Goal: Information Seeking & Learning: Find specific fact

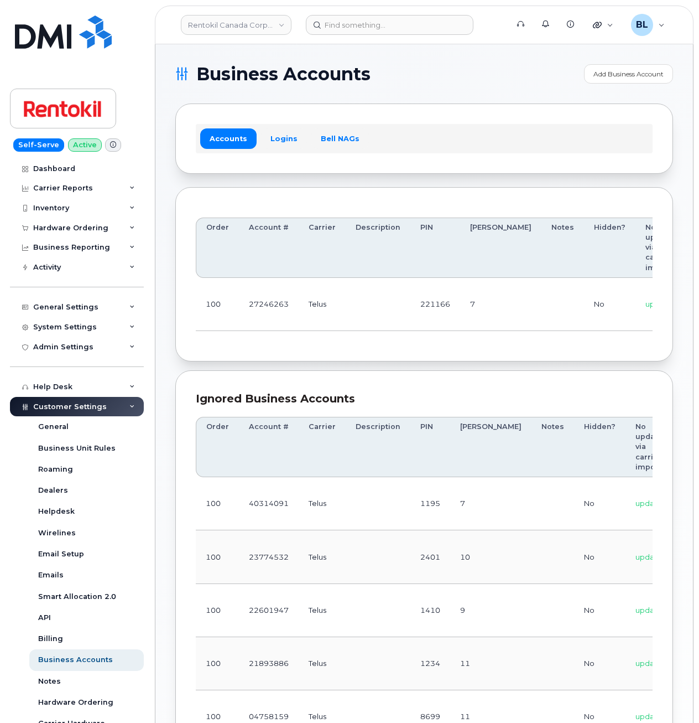
drag, startPoint x: 429, startPoint y: 352, endPoint x: 421, endPoint y: 348, distance: 9.2
click at [429, 352] on div "Order Account # Carrier Description PIN Bill Day Notes Hidden? No updates via c…" at bounding box center [424, 274] width 498 height 175
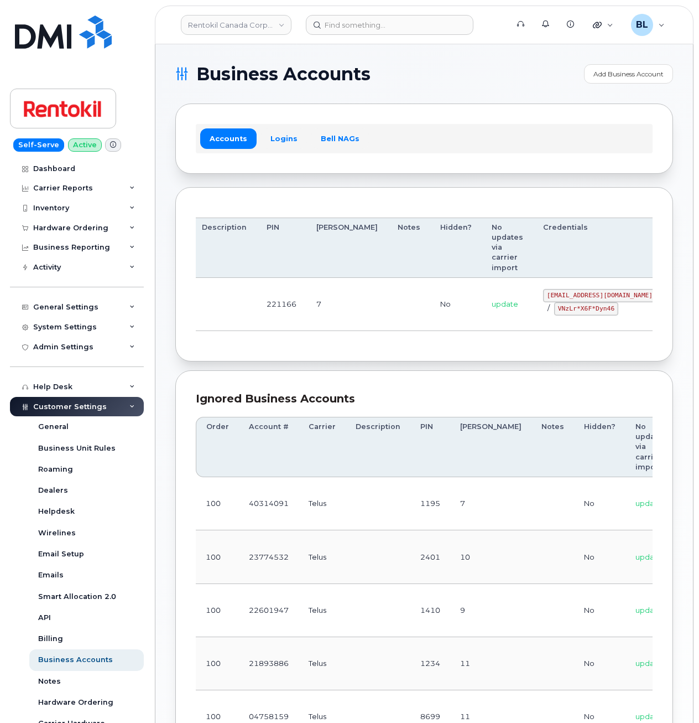
drag, startPoint x: 408, startPoint y: 298, endPoint x: 534, endPoint y: 307, distance: 126.4
drag, startPoint x: 485, startPoint y: 293, endPoint x: 577, endPoint y: 300, distance: 92.1
click at [522, 300] on td "malorie.bell@rentokil.com / VNzLr*X6F*Dyn46" at bounding box center [599, 304] width 133 height 53
copy code "malorie.bell@rentokil.com"
click at [388, 320] on td at bounding box center [409, 304] width 43 height 53
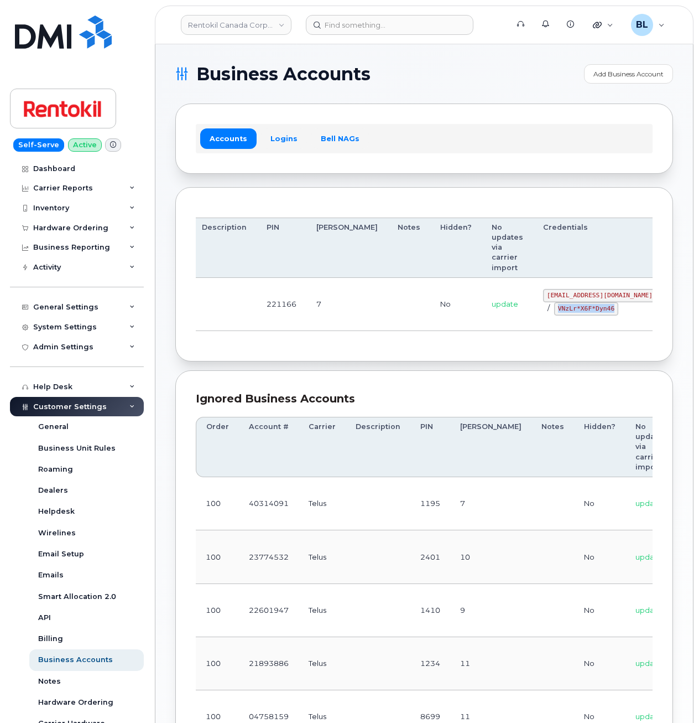
drag, startPoint x: 495, startPoint y: 309, endPoint x: 557, endPoint y: 312, distance: 62.6
click at [522, 312] on div "malorie.bell@rentokil.com / VNzLr*X6F*Dyn46" at bounding box center [599, 302] width 113 height 27
copy code "VNzLr*X6F*Dyn46"
click at [388, 315] on td at bounding box center [409, 304] width 43 height 53
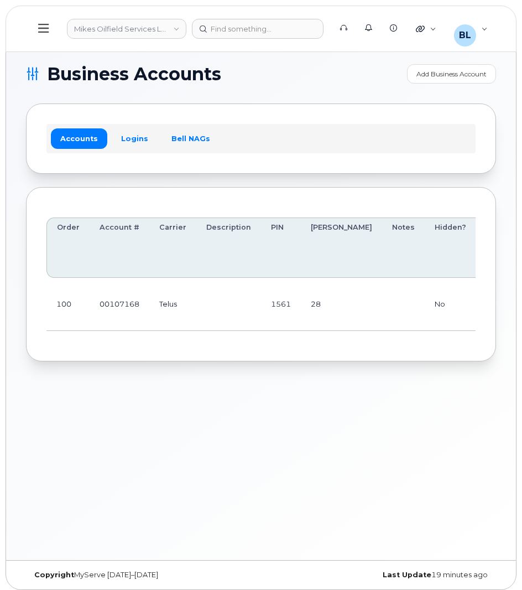
scroll to position [0, 175]
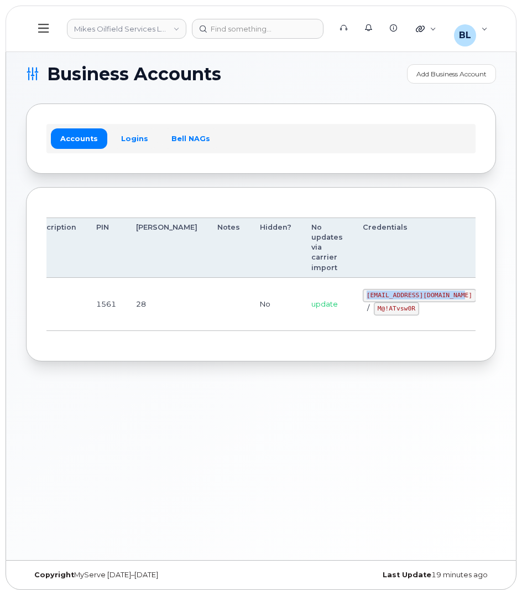
drag, startPoint x: 305, startPoint y: 294, endPoint x: 402, endPoint y: 299, distance: 96.4
click at [402, 299] on code "mikes.oilfield@outlook.com" at bounding box center [419, 295] width 113 height 13
copy code "mikes.oilfield@outlook.com"
click at [363, 309] on div "mikes.oilfield@outlook.com / M@!ATvsw0R" at bounding box center [419, 302] width 113 height 27
drag, startPoint x: 314, startPoint y: 309, endPoint x: 358, endPoint y: 314, distance: 44.6
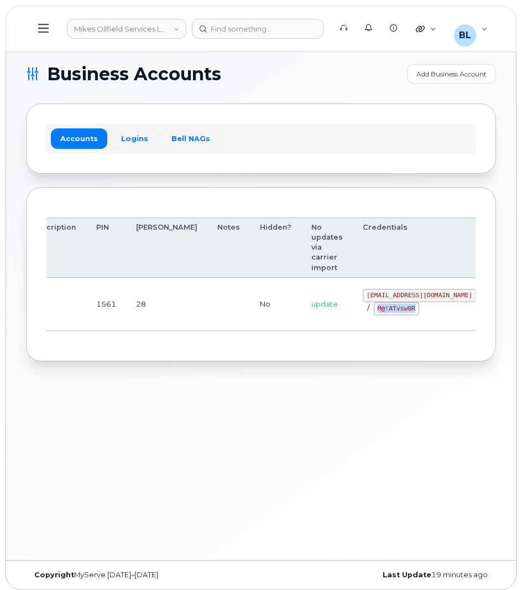
click at [363, 314] on div "mikes.oilfield@outlook.com / M@!ATvsw0R" at bounding box center [419, 302] width 113 height 27
copy code "M@!ATvsw0R"
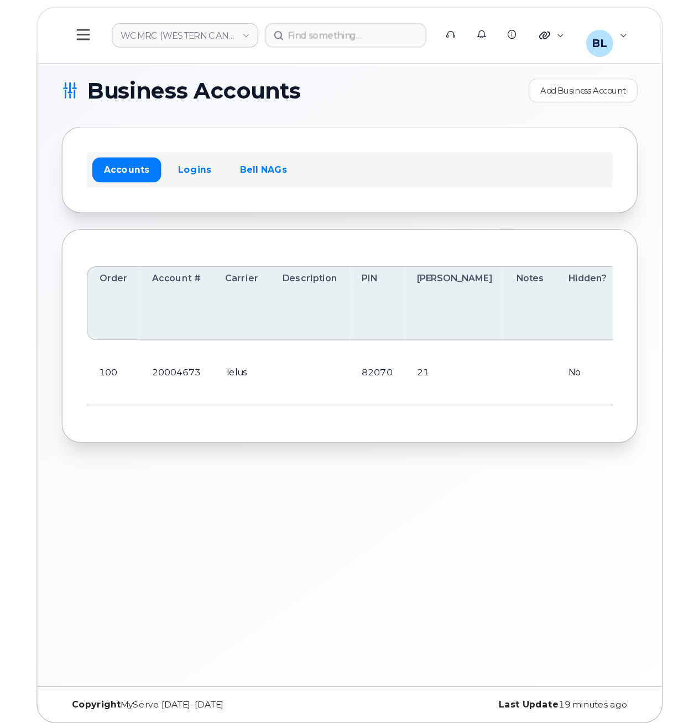
scroll to position [0, 131]
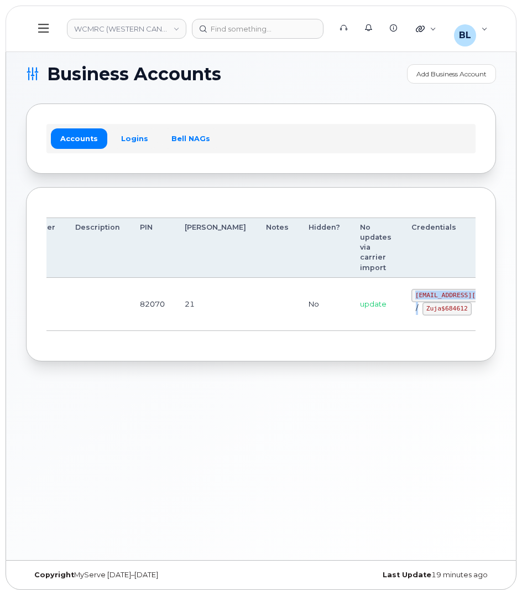
drag, startPoint x: 355, startPoint y: 289, endPoint x: 401, endPoint y: 297, distance: 47.1
click at [412, 297] on div "ap@wcmrc.com / Zuja$684612" at bounding box center [468, 302] width 113 height 27
drag, startPoint x: 401, startPoint y: 297, endPoint x: 373, endPoint y: 295, distance: 28.3
click at [412, 295] on code "ap@wcmrc.com" at bounding box center [468, 295] width 113 height 13
drag, startPoint x: 357, startPoint y: 288, endPoint x: 400, endPoint y: 288, distance: 42.6
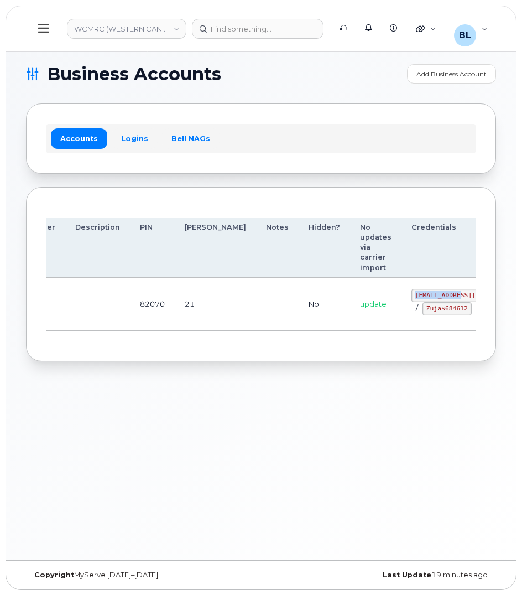
click at [412, 289] on code "ap@wcmrc.com" at bounding box center [468, 295] width 113 height 13
copy code "ap@wcmrc.com"
drag, startPoint x: 353, startPoint y: 318, endPoint x: 388, endPoint y: 320, distance: 36.0
click at [402, 320] on td "ap@wcmrc.com / Zuja$684612" at bounding box center [468, 304] width 133 height 53
copy code "Zuja$684612"
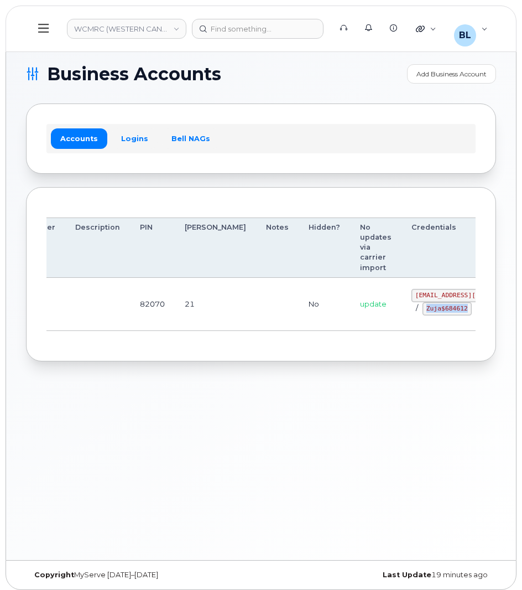
drag, startPoint x: 349, startPoint y: 281, endPoint x: 297, endPoint y: -7, distance: 292.4
click at [297, 0] on html "WCMRC (WESTERN CANADA MARINE RESPONSE CORPORATION) Support Alerts Knowledge Bas…" at bounding box center [261, 297] width 522 height 595
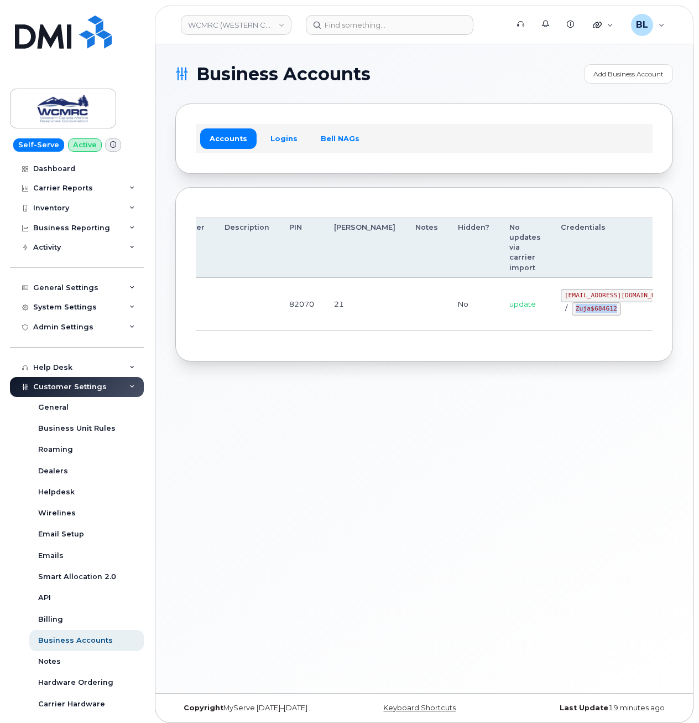
scroll to position [0, 103]
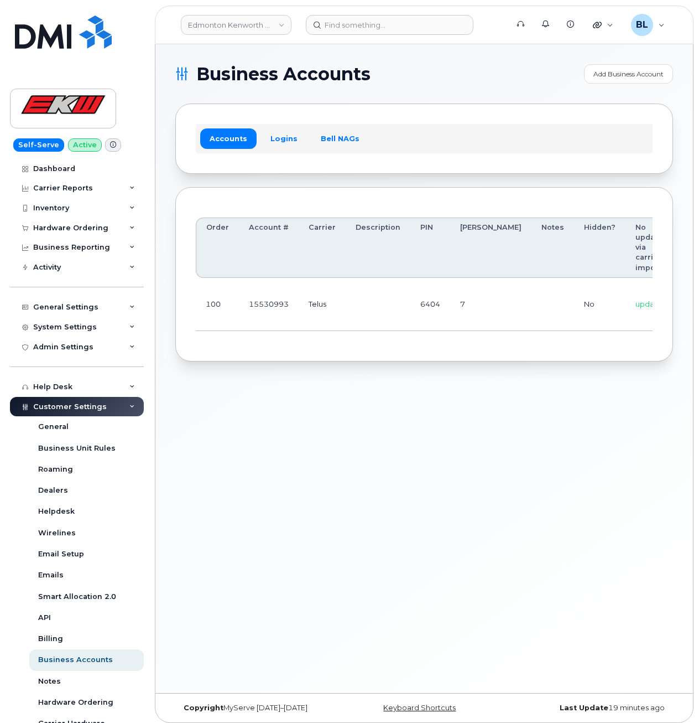
drag, startPoint x: 367, startPoint y: 309, endPoint x: 560, endPoint y: 324, distance: 193.7
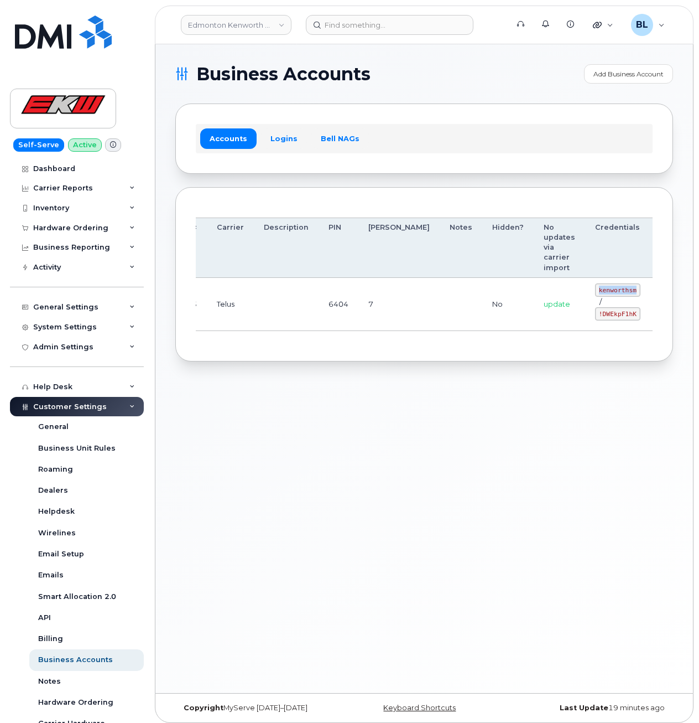
drag, startPoint x: 538, startPoint y: 289, endPoint x: 577, endPoint y: 292, distance: 38.8
click at [522, 292] on code "kenworthsm" at bounding box center [617, 289] width 45 height 13
copy code "kenworthsm"
drag, startPoint x: 567, startPoint y: 318, endPoint x: 554, endPoint y: 318, distance: 12.7
click at [522, 318] on code "!DWEkpF1hK" at bounding box center [617, 313] width 45 height 13
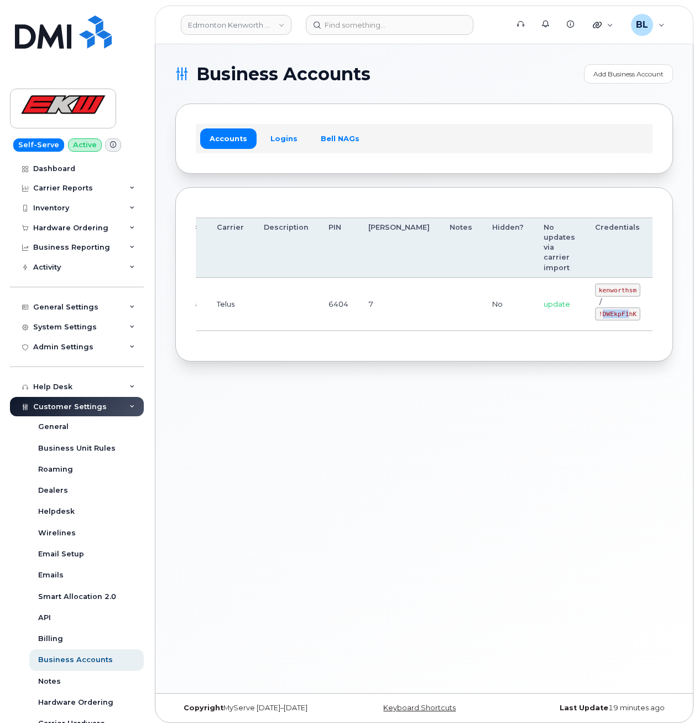
drag, startPoint x: 545, startPoint y: 313, endPoint x: 571, endPoint y: 317, distance: 26.8
click at [522, 317] on code "!DWEkpF1hK" at bounding box center [617, 313] width 45 height 13
drag, startPoint x: 571, startPoint y: 317, endPoint x: 541, endPoint y: 317, distance: 29.9
click at [522, 317] on code "!DWEkpF1hK" at bounding box center [617, 313] width 45 height 13
drag, startPoint x: 540, startPoint y: 317, endPoint x: 578, endPoint y: 318, distance: 38.2
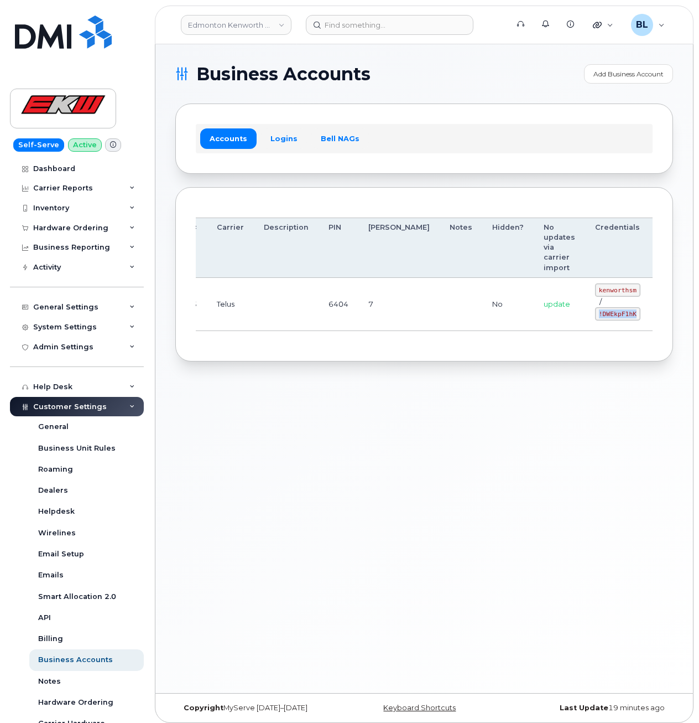
click at [522, 318] on code "!DWEkpF1hK" at bounding box center [617, 313] width 45 height 13
copy code "!DWEkpF1hK"
drag, startPoint x: 346, startPoint y: 416, endPoint x: 385, endPoint y: 1, distance: 416.8
click at [355, 408] on div "Business Accounts Add Business Account Accounts Logins Bell NAGs Order Account …" at bounding box center [424, 368] width 538 height 649
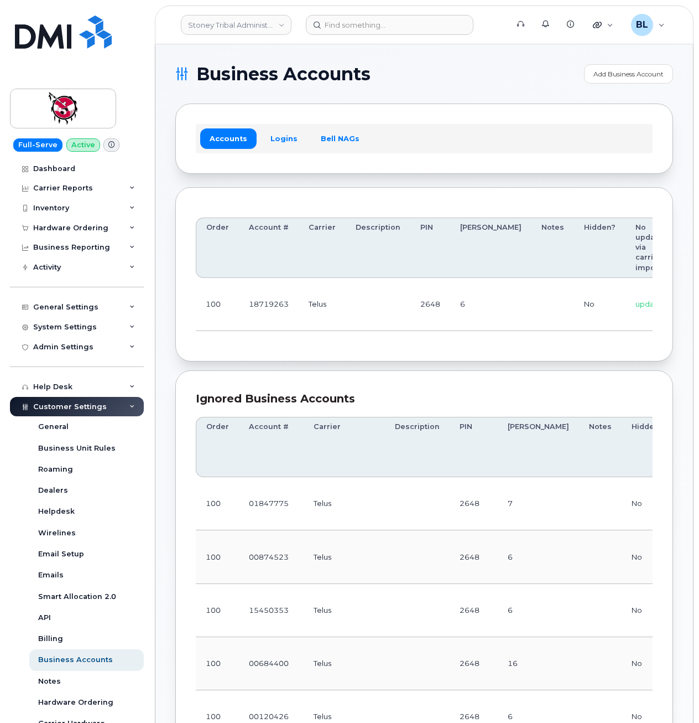
drag, startPoint x: 332, startPoint y: 354, endPoint x: 442, endPoint y: 319, distance: 115.7
click at [332, 355] on div "Order Account # Carrier Description PIN Bill Day Notes Hidden? No updates via c…" at bounding box center [424, 274] width 498 height 175
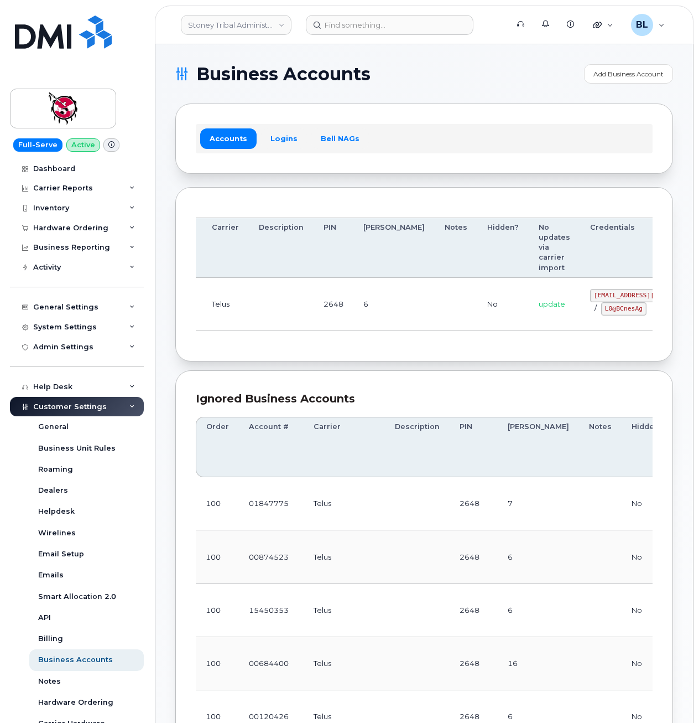
drag, startPoint x: 443, startPoint y: 313, endPoint x: 552, endPoint y: 299, distance: 109.9
drag, startPoint x: 522, startPoint y: 295, endPoint x: 577, endPoint y: 297, distance: 54.3
click at [578, 297] on code "18719263@sm.com" at bounding box center [634, 295] width 113 height 13
copy code "18719263@sm.com"
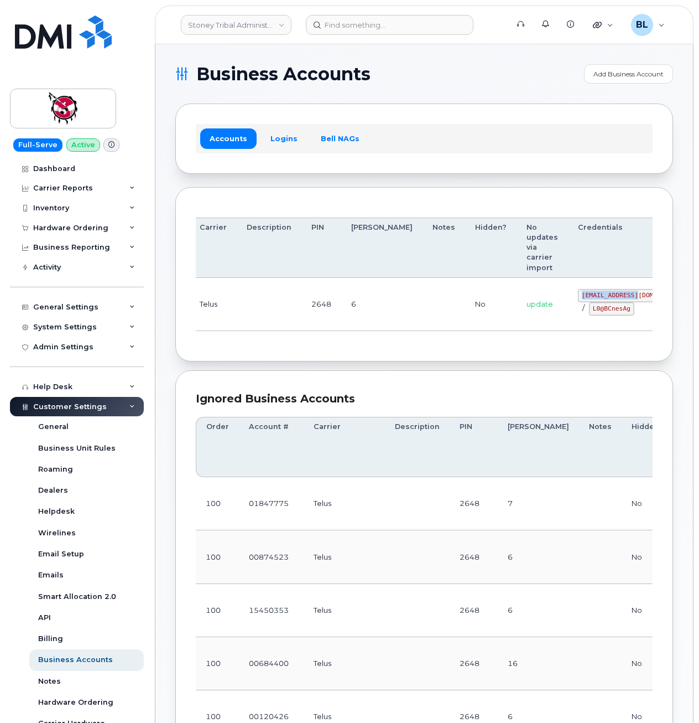
drag, startPoint x: 413, startPoint y: 355, endPoint x: 485, endPoint y: 329, distance: 75.8
click at [413, 355] on div "Order Account # Carrier Description PIN Bill Day Notes Hidden? No updates via c…" at bounding box center [424, 274] width 498 height 175
drag, startPoint x: 548, startPoint y: 313, endPoint x: 572, endPoint y: 313, distance: 23.2
click at [578, 313] on div "18719263@sm.com / L0@BCnesAg" at bounding box center [634, 302] width 113 height 27
copy code "L0@BCnesAg"
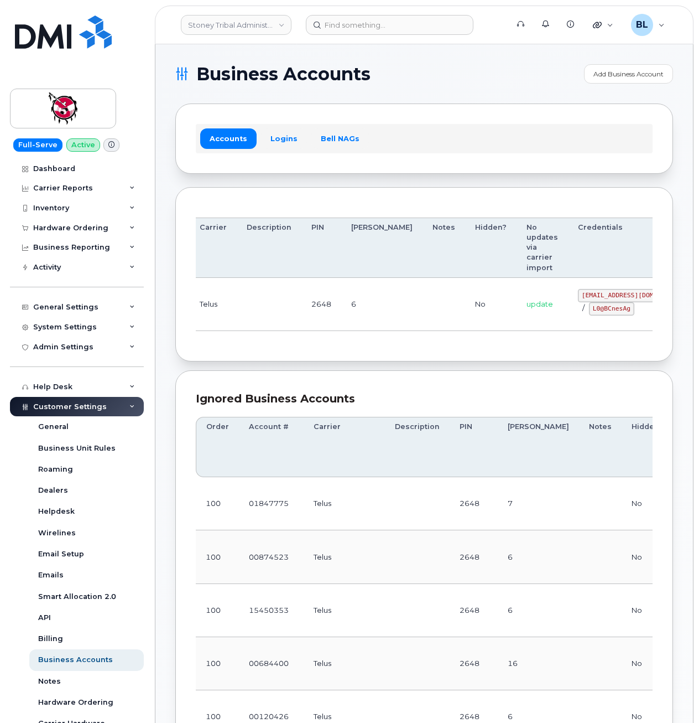
drag, startPoint x: 308, startPoint y: 350, endPoint x: 374, endPoint y: 242, distance: 125.7
click at [308, 349] on div "Order Account # Carrier Description PIN Bill Day Notes Hidden? No updates via c…" at bounding box center [424, 274] width 498 height 175
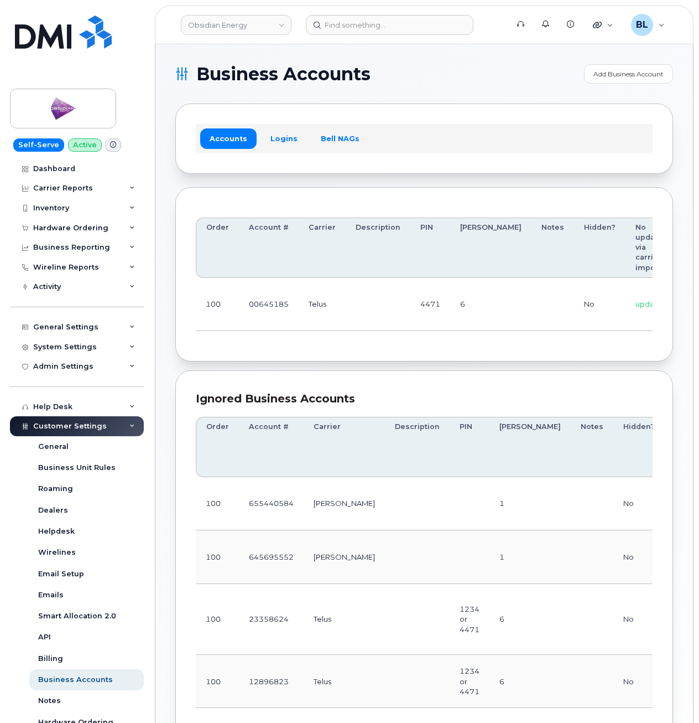
scroll to position [0, 130]
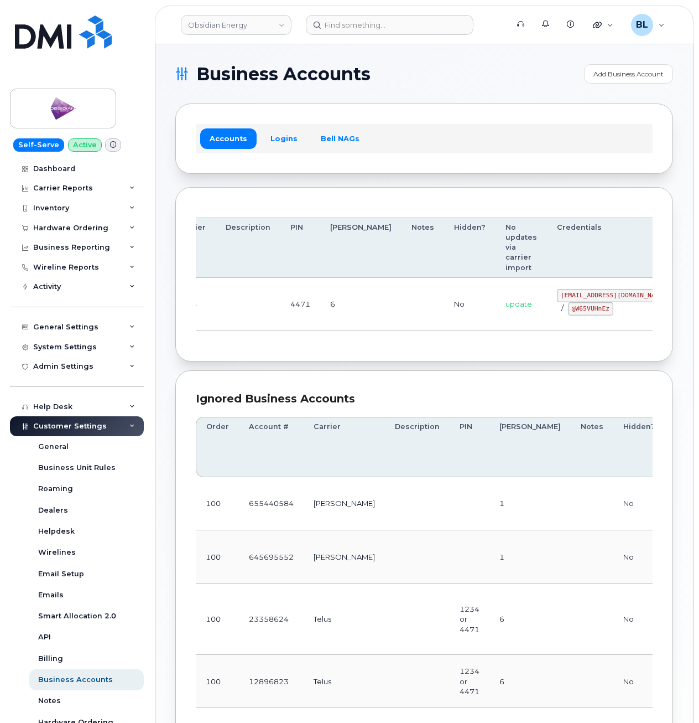
drag, startPoint x: 388, startPoint y: 317, endPoint x: 608, endPoint y: 313, distance: 219.2
drag, startPoint x: 495, startPoint y: 289, endPoint x: 578, endPoint y: 294, distance: 83.7
click at [578, 294] on td "pw00645185sm@yahoo.ca / @W65VUHnEz" at bounding box center [613, 304] width 133 height 53
copy code "pw00645185sm@yahoo.ca"
drag, startPoint x: 515, startPoint y: 311, endPoint x: 551, endPoint y: 314, distance: 36.1
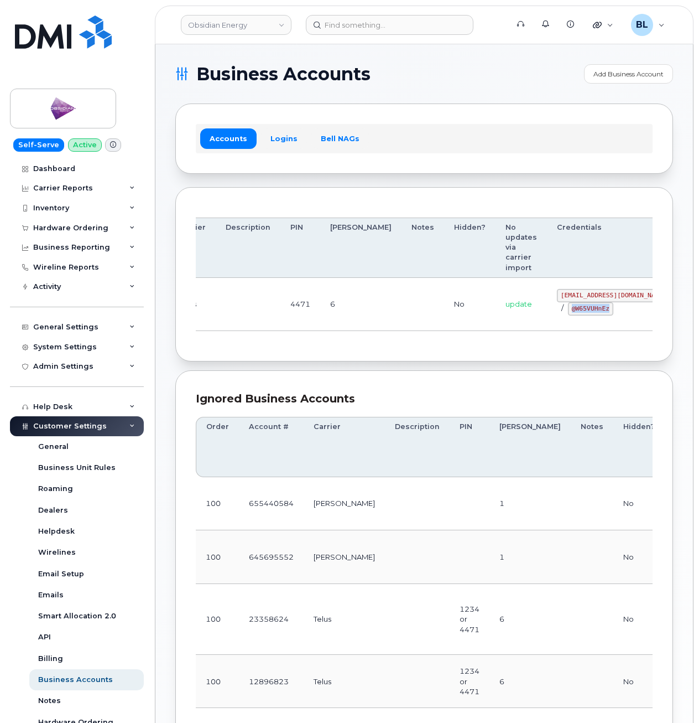
click at [568, 314] on code "@W65VUHnEz" at bounding box center [590, 308] width 45 height 13
copy code "@W65VUHnEz"
drag, startPoint x: 387, startPoint y: 76, endPoint x: 353, endPoint y: 41, distance: 48.9
click at [387, 76] on h1 "Business Accounts" at bounding box center [376, 74] width 403 height 18
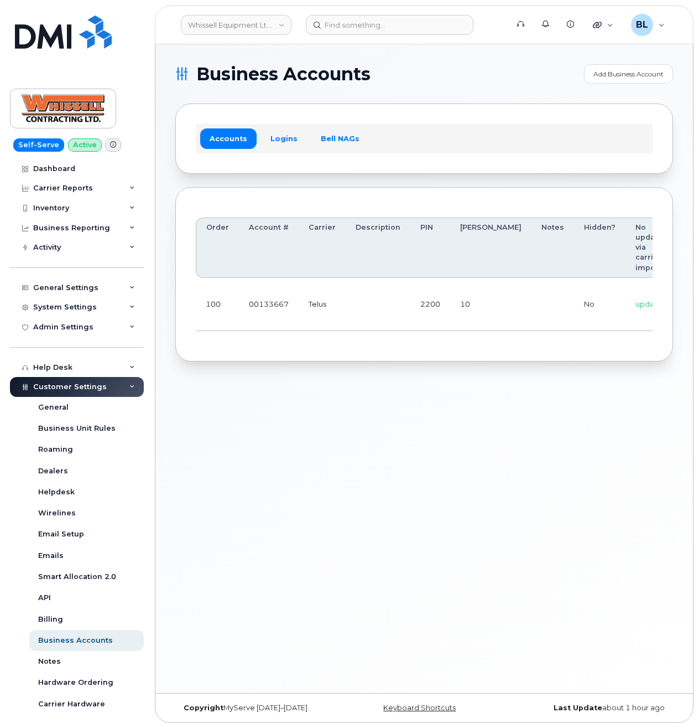
scroll to position [0, 123]
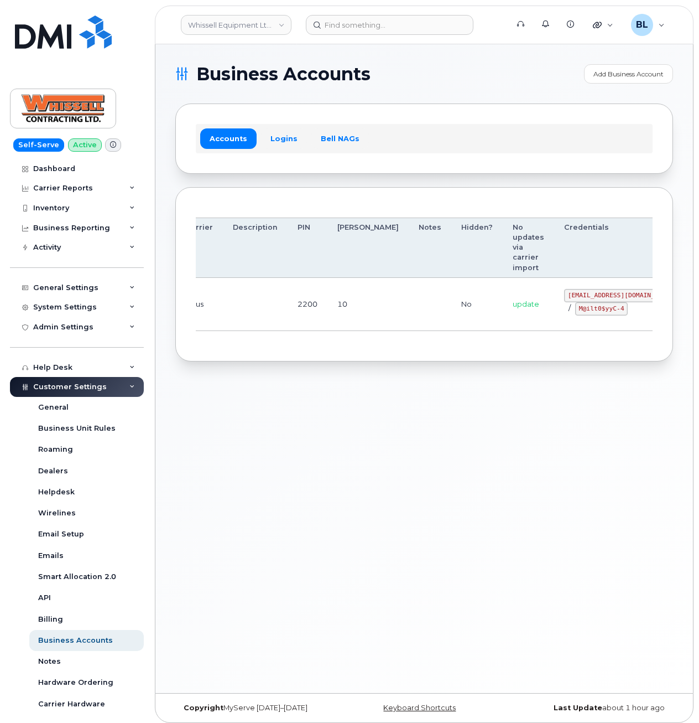
drag, startPoint x: 337, startPoint y: 302, endPoint x: 594, endPoint y: 317, distance: 257.2
drag, startPoint x: 511, startPoint y: 293, endPoint x: 579, endPoint y: 296, distance: 68.7
click at [579, 296] on code "itadmin@whissell.ca" at bounding box center [620, 295] width 113 height 13
copy code "itadmin@whissell.ca"
drag, startPoint x: 506, startPoint y: 320, endPoint x: 510, endPoint y: 310, distance: 10.9
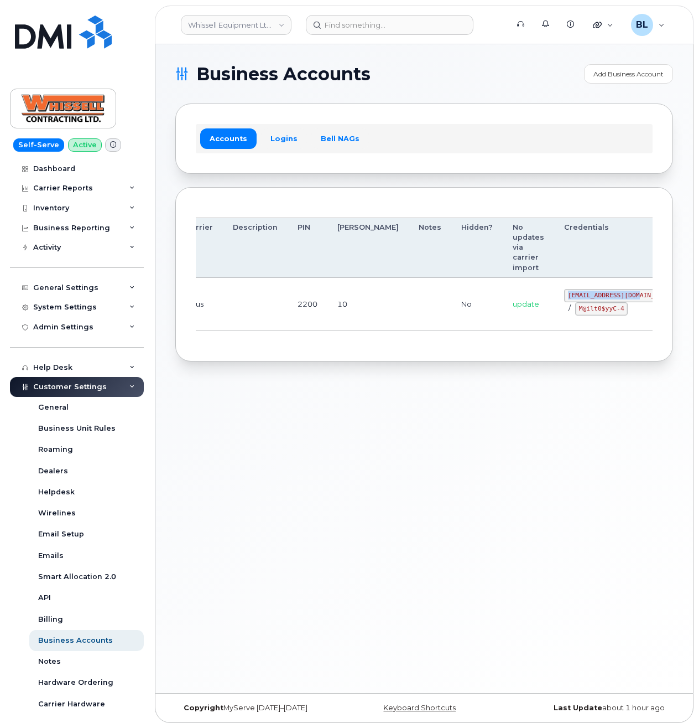
click at [554, 320] on td "itadmin@whissell.ca / M@ilt0$yyC-4" at bounding box center [620, 304] width 133 height 53
drag, startPoint x: 514, startPoint y: 307, endPoint x: 566, endPoint y: 311, distance: 52.2
click at [566, 311] on div "itadmin@whissell.ca / M@ilt0$yyC-4" at bounding box center [620, 302] width 113 height 27
copy code "M@ilt0$yyC-4"
click at [287, 429] on div "Business Accounts Add Business Account Accounts Logins Bell NAGs Order Account …" at bounding box center [424, 368] width 538 height 649
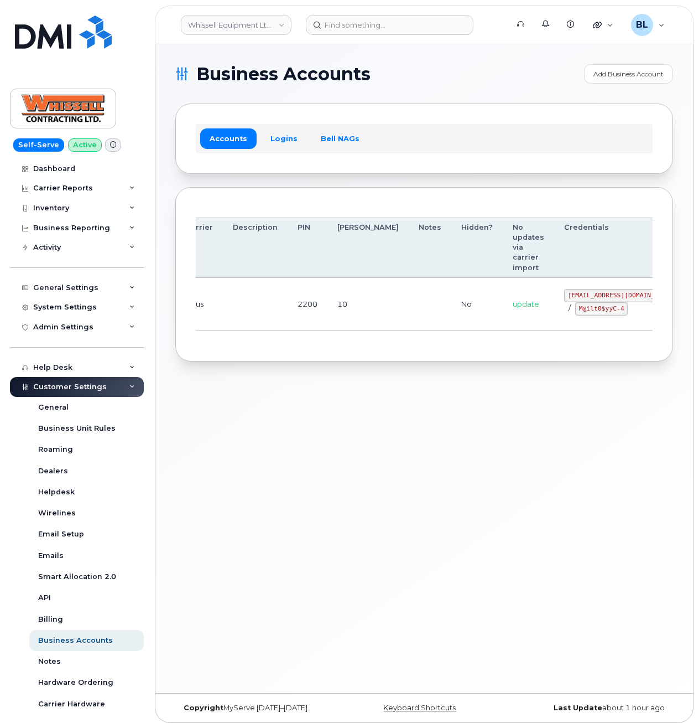
drag, startPoint x: 355, startPoint y: 419, endPoint x: 354, endPoint y: 395, distance: 24.4
click at [355, 414] on div "Business Accounts Add Business Account Accounts Logins Bell NAGs Order Account …" at bounding box center [424, 368] width 538 height 649
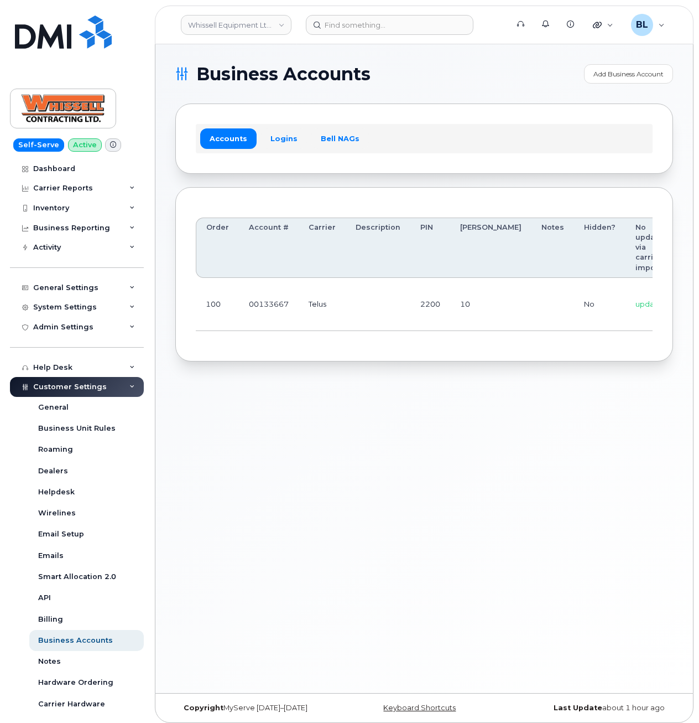
click at [289, 314] on td "00133667" at bounding box center [269, 304] width 60 height 53
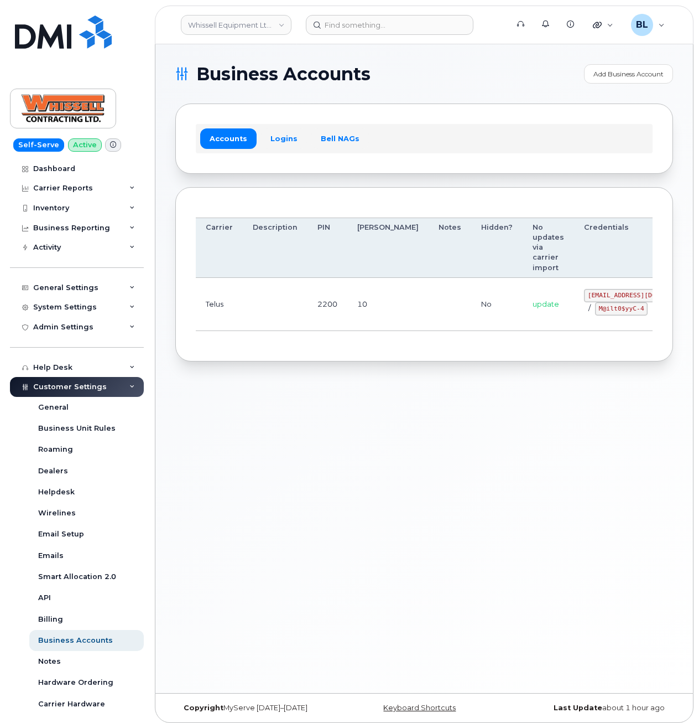
drag, startPoint x: 339, startPoint y: 288, endPoint x: 588, endPoint y: 328, distance: 252.1
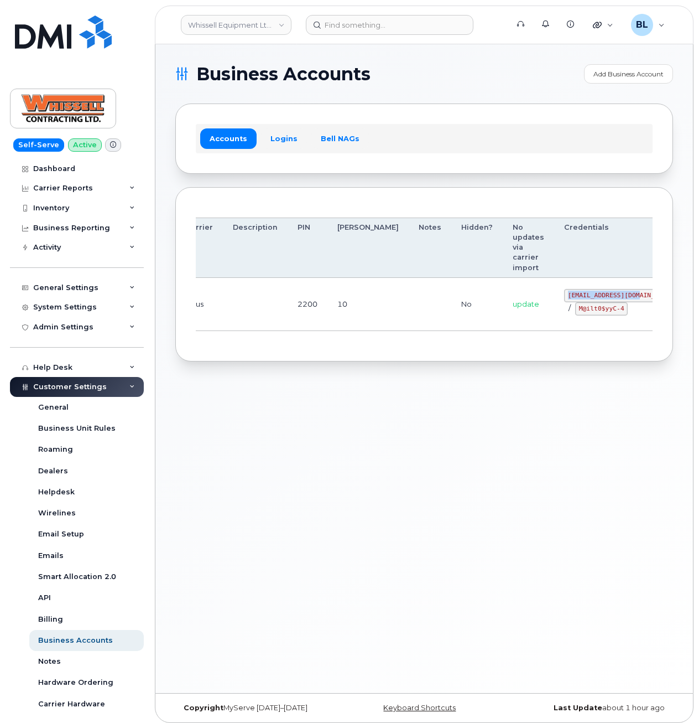
drag, startPoint x: 509, startPoint y: 294, endPoint x: 578, endPoint y: 298, distance: 69.3
click at [578, 298] on code "itadmin@whissell.ca" at bounding box center [620, 295] width 113 height 13
copy code "itadmin@whissell.ca"
drag, startPoint x: 404, startPoint y: 314, endPoint x: 474, endPoint y: 320, distance: 70.5
click at [452, 313] on td "No" at bounding box center [477, 304] width 51 height 53
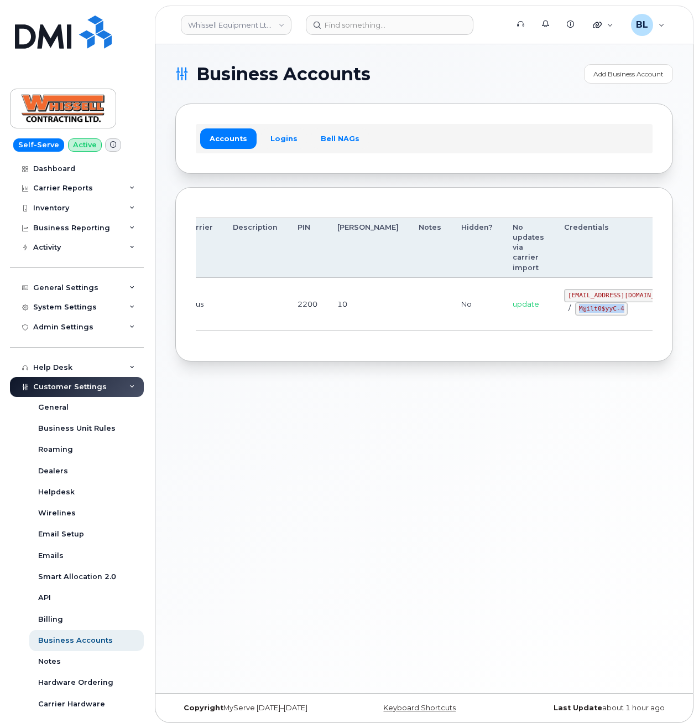
drag, startPoint x: 522, startPoint y: 313, endPoint x: 565, endPoint y: 310, distance: 42.7
click at [576, 310] on code "M@ilt0$yyC-4" at bounding box center [602, 308] width 53 height 13
copy code "M@ilt0$yyC-4"
click at [339, 415] on div "Business Accounts Add Business Account Accounts Logins Bell NAGs Order Account …" at bounding box center [424, 368] width 538 height 649
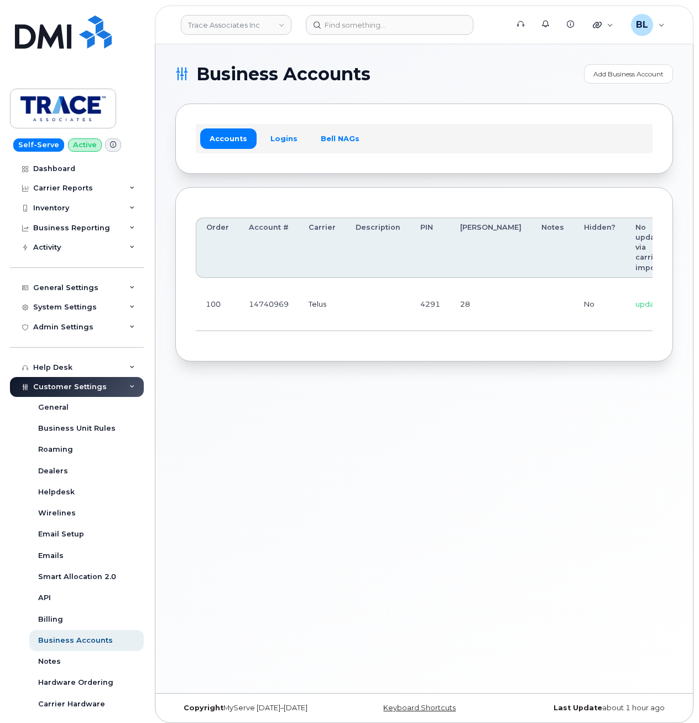
scroll to position [0, 112]
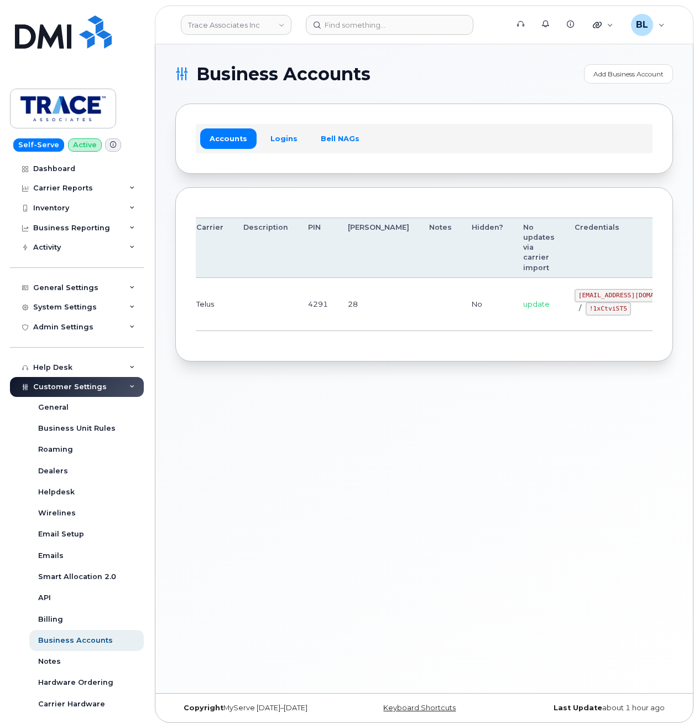
drag, startPoint x: 300, startPoint y: 307, endPoint x: 556, endPoint y: 321, distance: 256.1
drag, startPoint x: 520, startPoint y: 299, endPoint x: 580, endPoint y: 300, distance: 60.3
click at [580, 300] on code "[EMAIL_ADDRESS][DOMAIN_NAME]" at bounding box center [631, 295] width 113 height 13
copy code "[EMAIL_ADDRESS][DOMAIN_NAME]"
drag, startPoint x: 530, startPoint y: 310, endPoint x: 568, endPoint y: 314, distance: 37.8
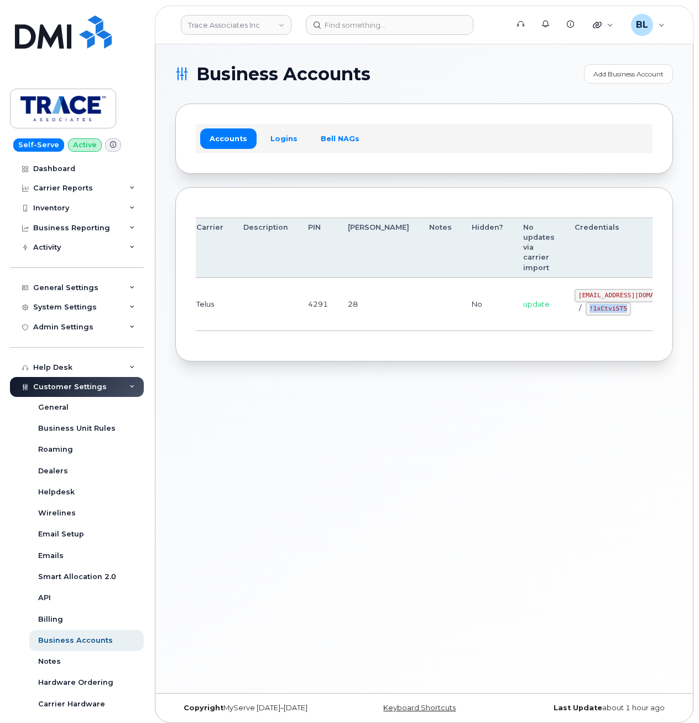
click at [586, 314] on code "!1xCtviST5" at bounding box center [608, 308] width 45 height 13
copy code "!1xCtviST5"
drag, startPoint x: 366, startPoint y: 408, endPoint x: 371, endPoint y: 251, distance: 157.2
click at [365, 404] on div "Business Accounts Add Business Account Accounts Logins Bell NAGs Order Account …" at bounding box center [424, 368] width 538 height 649
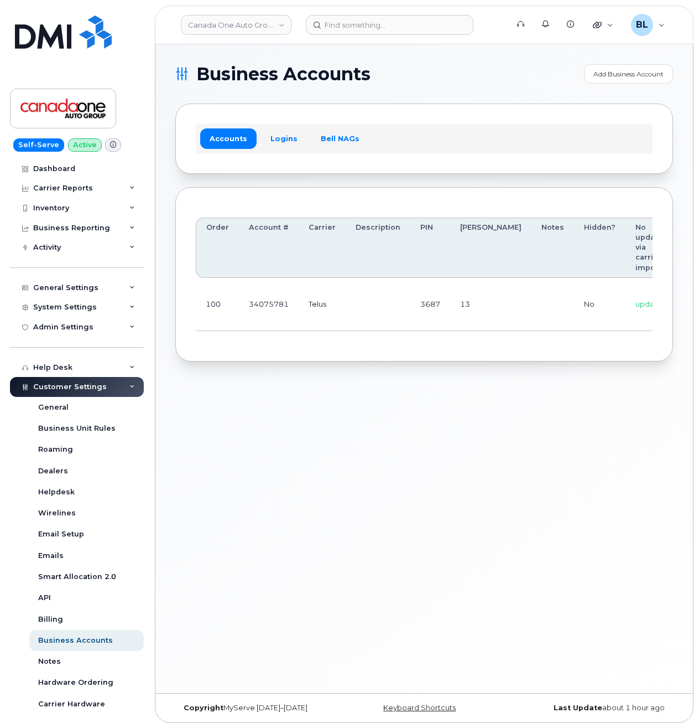
click at [326, 311] on td "Telus" at bounding box center [322, 304] width 47 height 53
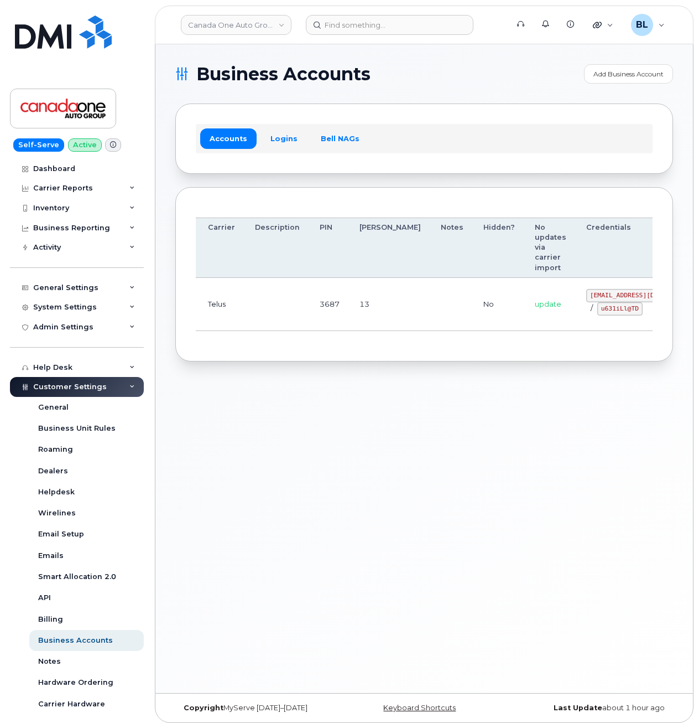
drag, startPoint x: 393, startPoint y: 307, endPoint x: 603, endPoint y: 314, distance: 209.3
drag, startPoint x: 525, startPoint y: 297, endPoint x: 582, endPoint y: 293, distance: 57.1
click at [582, 293] on td "coag@myserve.co / u631iLl@TD" at bounding box center [634, 304] width 133 height 53
copy code "coag@myserve.co"
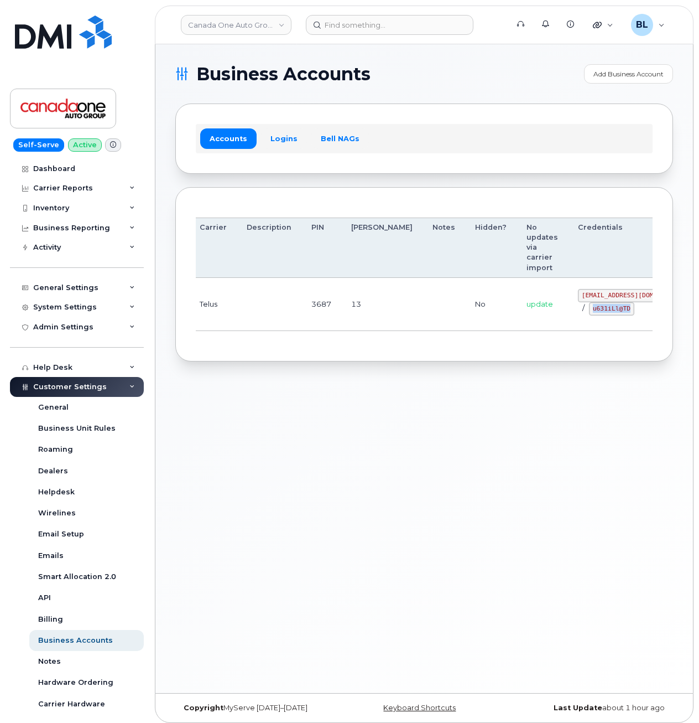
drag, startPoint x: 532, startPoint y: 309, endPoint x: 571, endPoint y: 315, distance: 39.2
click at [571, 315] on td "coag@myserve.co / u631iLl@TD" at bounding box center [634, 304] width 133 height 53
copy code "u631iLl@TD"
click at [343, 440] on div "Business Accounts Add Business Account Accounts Logins Bell NAGs Order Account …" at bounding box center [424, 368] width 538 height 649
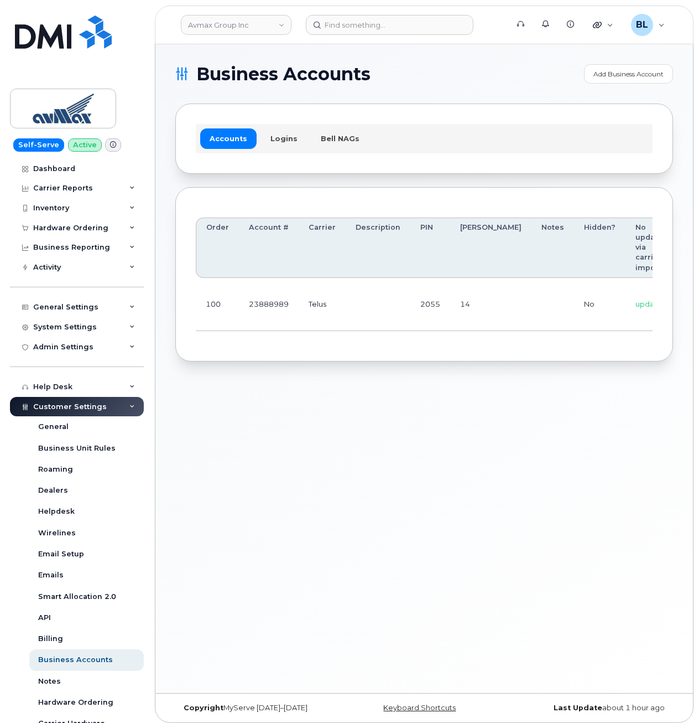
click at [341, 300] on td "Telus" at bounding box center [322, 304] width 47 height 53
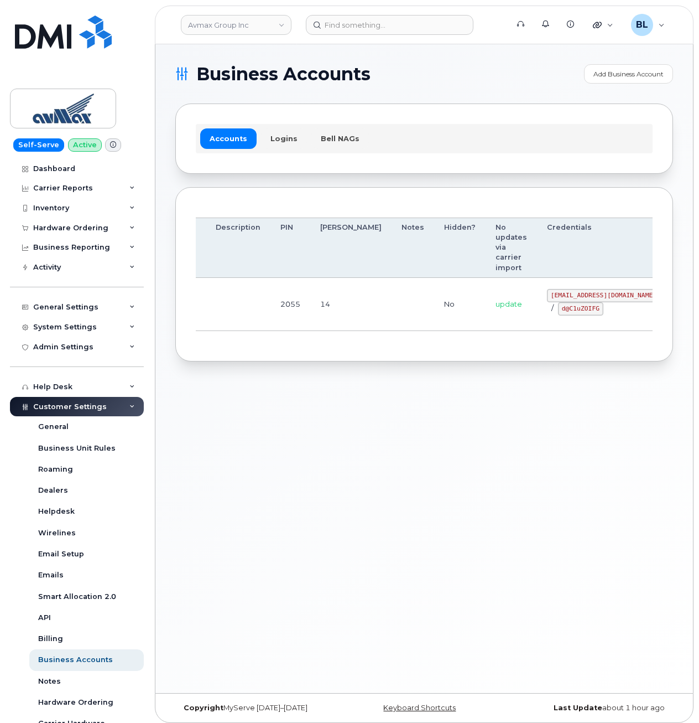
drag, startPoint x: 441, startPoint y: 310, endPoint x: 654, endPoint y: 319, distance: 213.2
drag, startPoint x: 333, startPoint y: 401, endPoint x: 351, endPoint y: 349, distance: 55.7
click at [333, 401] on div "Business Accounts Add Business Account Accounts Logins Bell NAGs Order Account …" at bounding box center [424, 368] width 538 height 649
drag, startPoint x: 350, startPoint y: 278, endPoint x: 561, endPoint y: 309, distance: 212.5
drag, startPoint x: 473, startPoint y: 297, endPoint x: 577, endPoint y: 299, distance: 103.5
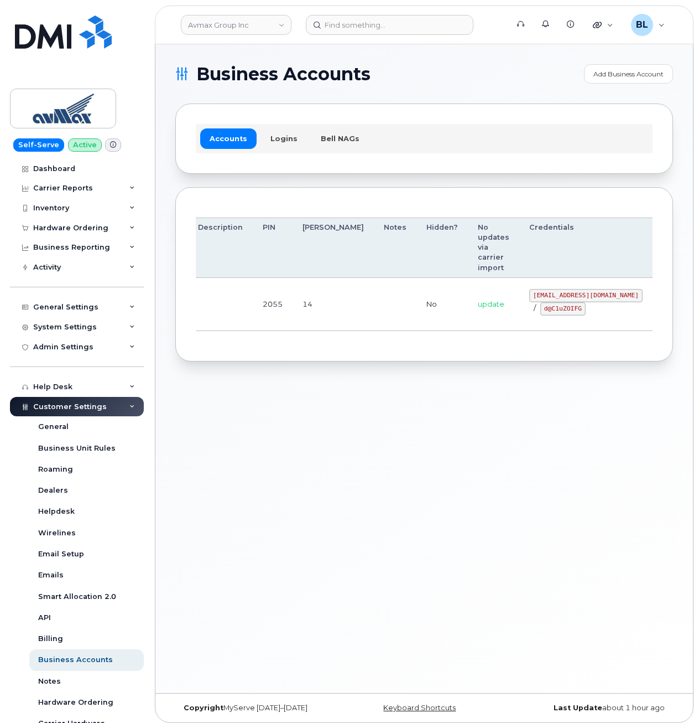
click at [577, 299] on code "pinecliff@simplexmobility.com" at bounding box center [586, 295] width 113 height 13
copy code "pinecliff@simplexmobility.com"
drag, startPoint x: 422, startPoint y: 329, endPoint x: 472, endPoint y: 319, distance: 51.4
click at [468, 328] on td "update" at bounding box center [493, 304] width 51 height 53
drag, startPoint x: 498, startPoint y: 310, endPoint x: 524, endPoint y: 310, distance: 26.0
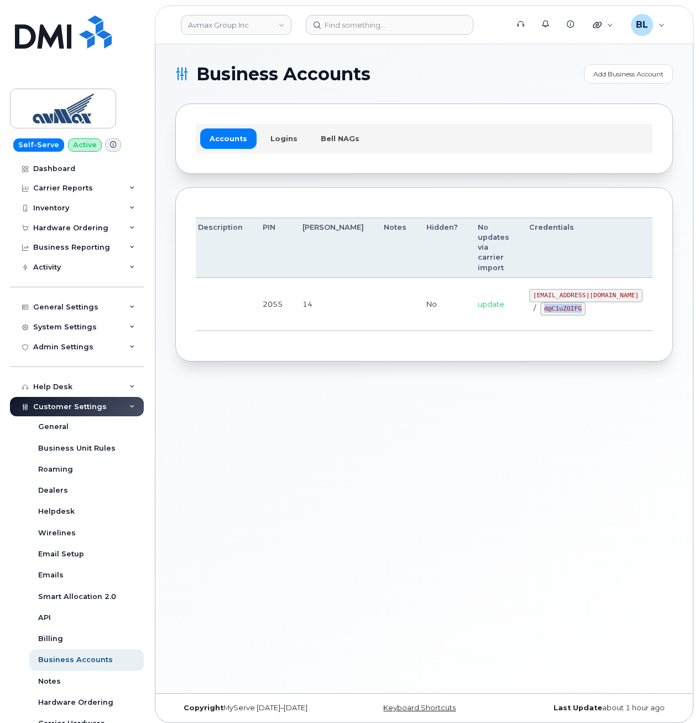
click at [530, 310] on div "pinecliff@simplexmobility.com / d@C1uZOIFG" at bounding box center [586, 302] width 113 height 27
copy code "d@C1uZOIFG"
drag, startPoint x: 279, startPoint y: 424, endPoint x: 383, endPoint y: 5, distance: 431.6
click at [281, 408] on div "Business Accounts Add Business Account Accounts Logins Bell NAGs Order Account …" at bounding box center [424, 368] width 538 height 649
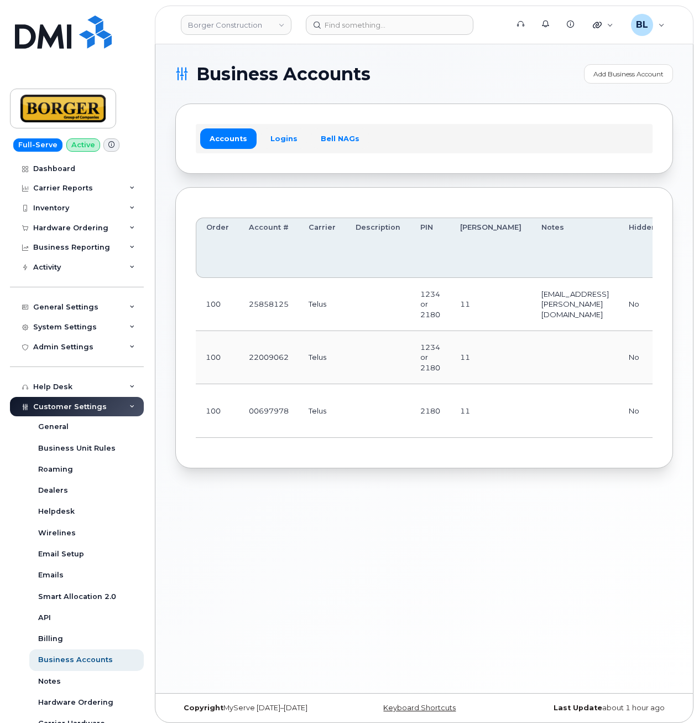
click at [302, 350] on td "Telus" at bounding box center [322, 357] width 47 height 53
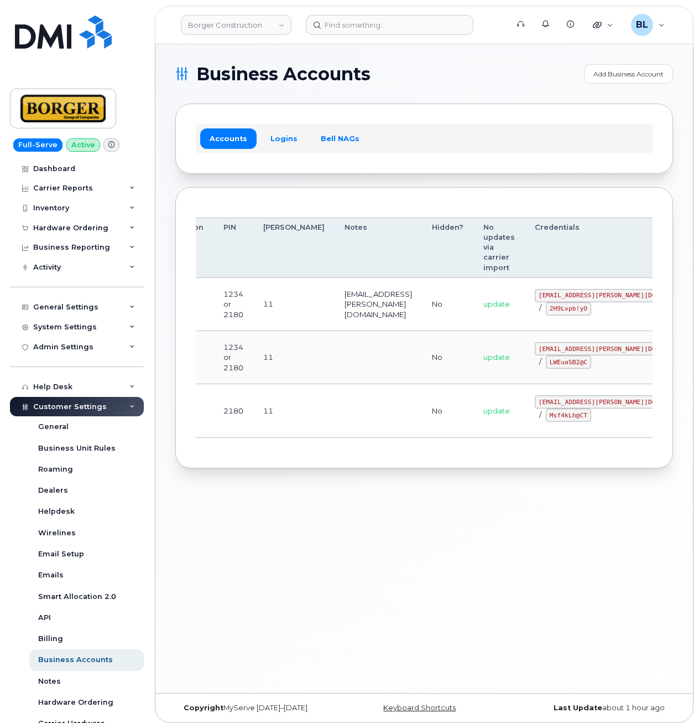
drag, startPoint x: 316, startPoint y: 380, endPoint x: 582, endPoint y: 353, distance: 267.6
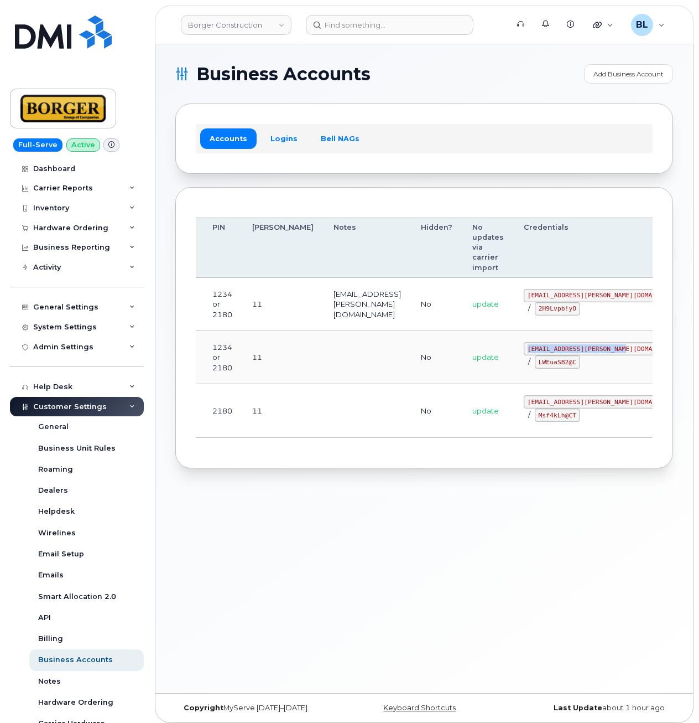
drag, startPoint x: 480, startPoint y: 345, endPoint x: 578, endPoint y: 351, distance: 98.2
click at [578, 351] on td "earthworksborger@borger.ca / LWEuaSB2@C" at bounding box center [605, 357] width 183 height 53
copy code "earthworksborger@borger.ca"
click at [411, 366] on td "No" at bounding box center [436, 357] width 51 height 53
drag, startPoint x: 493, startPoint y: 362, endPoint x: 535, endPoint y: 367, distance: 42.4
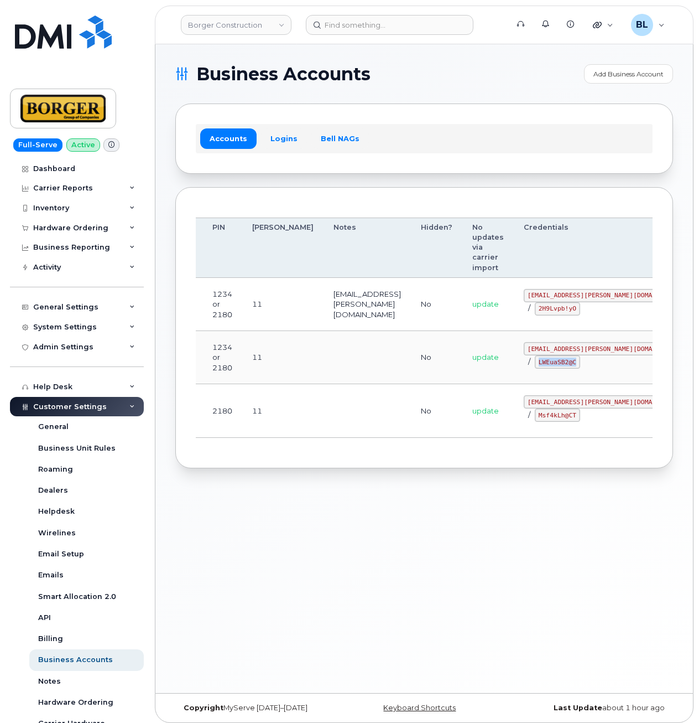
click at [535, 367] on div "earthworksborger@borger.ca / LWEuaSB2@C" at bounding box center [605, 355] width 163 height 27
copy code "LWEuaSB2@C"
click at [324, 422] on td at bounding box center [367, 410] width 87 height 53
drag, startPoint x: 486, startPoint y: 402, endPoint x: 548, endPoint y: 406, distance: 62.7
click at [548, 406] on code "corprick@borger.ca" at bounding box center [605, 401] width 163 height 13
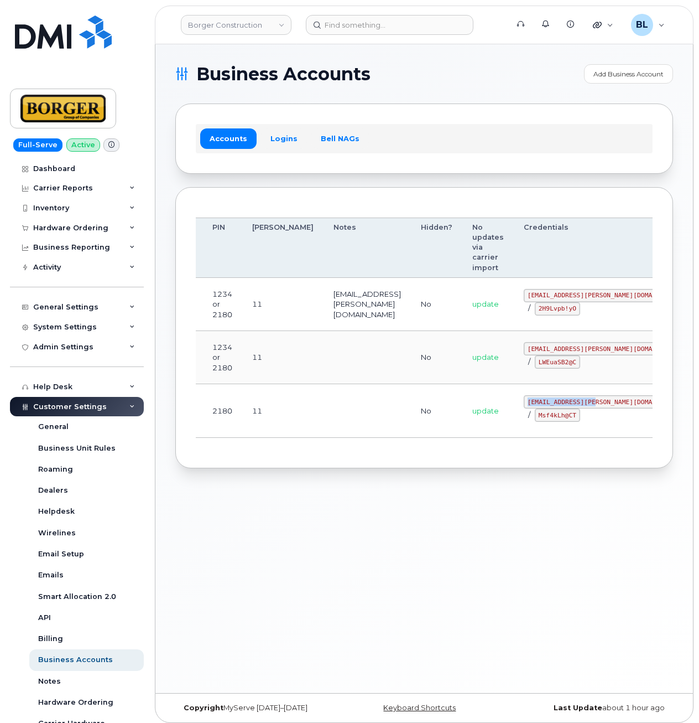
copy code "corprick@borger.ca"
drag, startPoint x: 485, startPoint y: 454, endPoint x: 485, endPoint y: 438, distance: 16.1
click at [485, 453] on div "Order Account # Carrier Description PIN Bill Day Notes Hidden? No updates via c…" at bounding box center [424, 327] width 498 height 281
drag, startPoint x: 481, startPoint y: 417, endPoint x: 521, endPoint y: 421, distance: 40.0
click at [521, 421] on td "corprick@borger.ca / Msf4kLh@CT" at bounding box center [605, 410] width 183 height 53
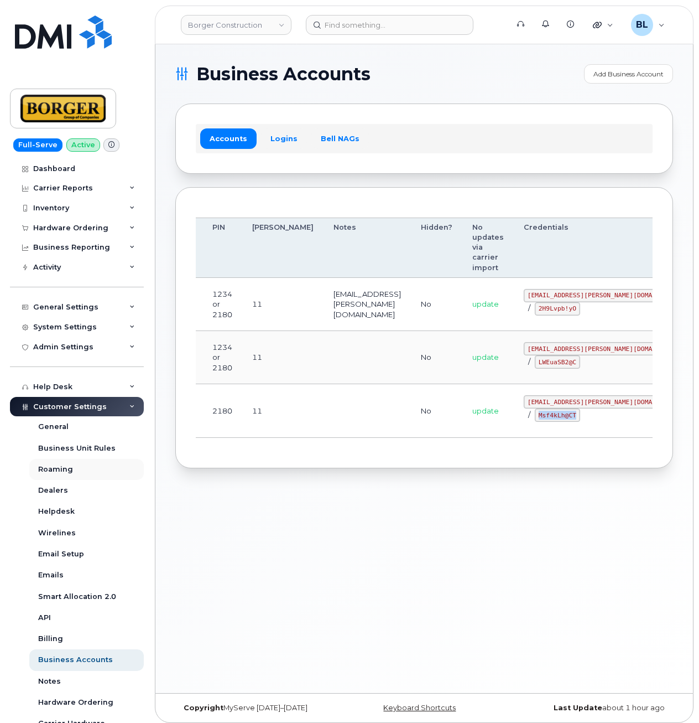
copy code "Msf4kLh@CT"
drag, startPoint x: 311, startPoint y: 319, endPoint x: 357, endPoint y: 154, distance: 171.3
click at [324, 319] on td "ricksalmcal@borger.ca" at bounding box center [367, 304] width 87 height 53
drag, startPoint x: 481, startPoint y: 294, endPoint x: 558, endPoint y: 298, distance: 77.6
click at [558, 298] on td "ricksalmcal@borger.ca / 2H9Lvpb!yO" at bounding box center [605, 304] width 183 height 53
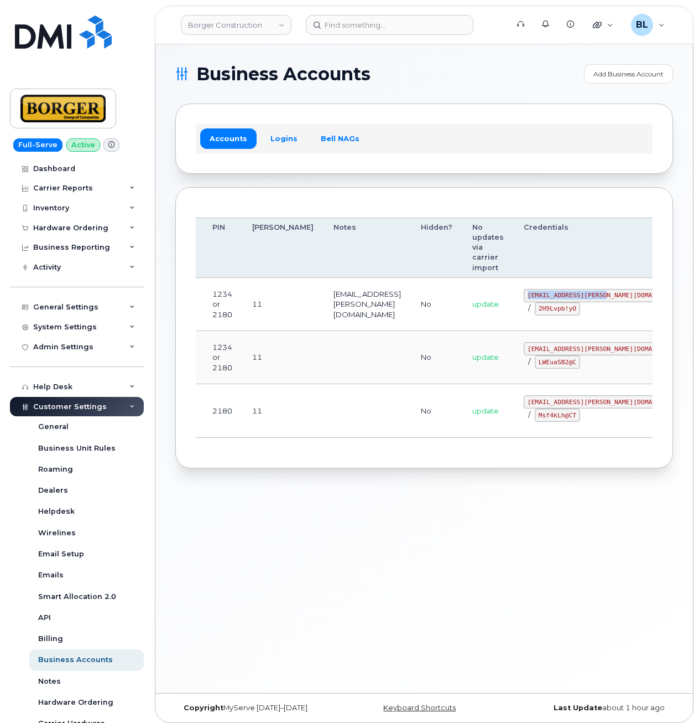
copy code "ricksalmcal@borger.ca"
drag, startPoint x: 377, startPoint y: 333, endPoint x: 481, endPoint y: 322, distance: 104.6
click at [411, 333] on td "No" at bounding box center [436, 357] width 51 height 53
drag, startPoint x: 483, startPoint y: 305, endPoint x: 523, endPoint y: 314, distance: 40.7
click at [535, 314] on code "2H9Lvpb!yO" at bounding box center [557, 308] width 45 height 13
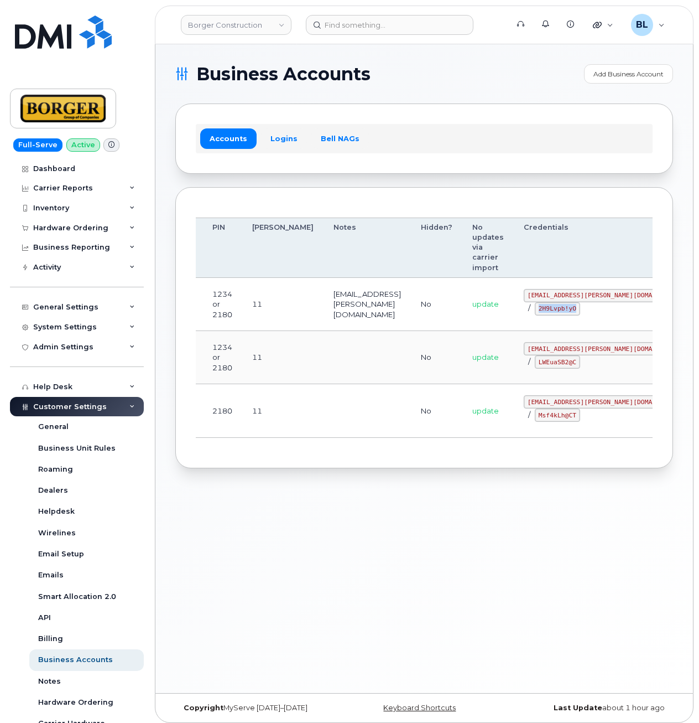
copy code "2H9Lvpb!yO"
click at [367, 209] on div "Order Account # Carrier Description PIN Bill Day Notes Hidden? No updates via c…" at bounding box center [424, 328] width 457 height 240
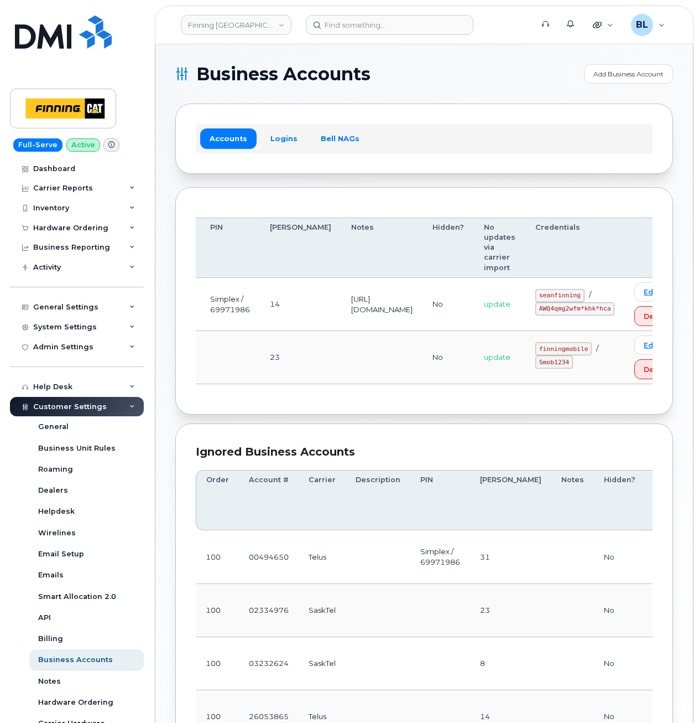
drag, startPoint x: 460, startPoint y: 319, endPoint x: 552, endPoint y: 318, distance: 92.4
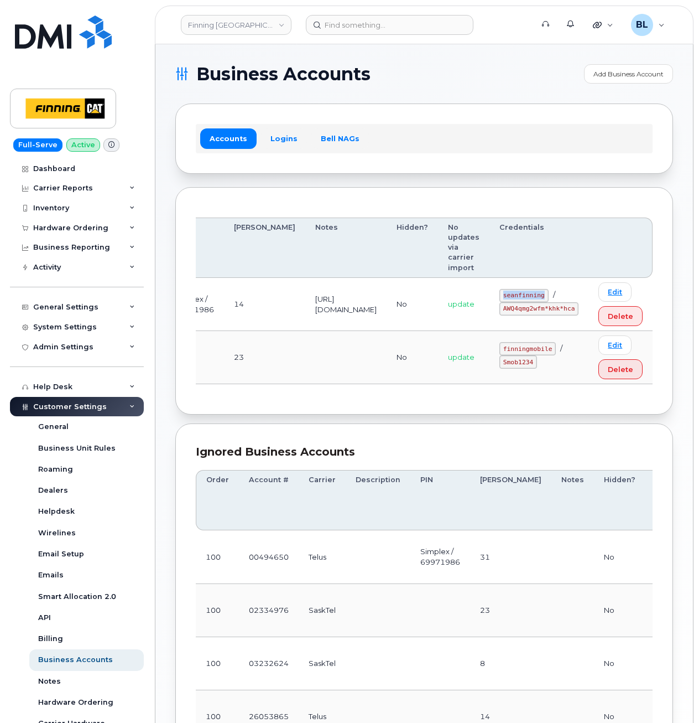
drag, startPoint x: 511, startPoint y: 293, endPoint x: 550, endPoint y: 299, distance: 38.6
click at [549, 299] on code "seanfinning" at bounding box center [524, 295] width 49 height 13
copy code "seanfinning"
drag, startPoint x: 522, startPoint y: 323, endPoint x: 509, endPoint y: 315, distance: 15.1
click at [522, 323] on td "seanfinning / AWQ4qmg2wfm*khk*hca" at bounding box center [539, 304] width 99 height 53
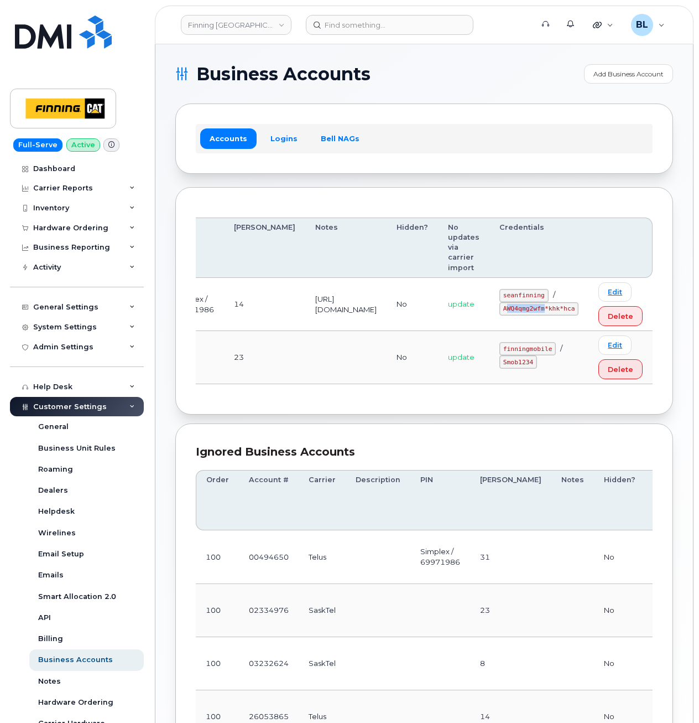
drag, startPoint x: 514, startPoint y: 308, endPoint x: 550, endPoint y: 311, distance: 35.6
click at [550, 311] on code "AWQ4qmg2wfm*khk*hca" at bounding box center [539, 308] width 79 height 13
drag, startPoint x: 549, startPoint y: 311, endPoint x: 490, endPoint y: 311, distance: 58.7
click at [500, 309] on td "seanfinning / AWQ4qmg2wfm*khk*hca" at bounding box center [539, 304] width 99 height 53
drag, startPoint x: 505, startPoint y: 308, endPoint x: 578, endPoint y: 310, distance: 73.1
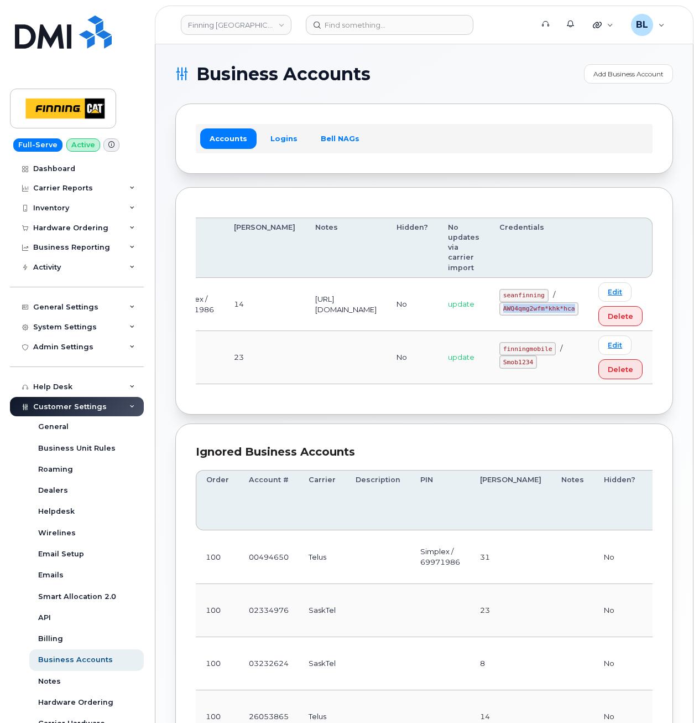
click at [578, 310] on td "seanfinning / AWQ4qmg2wfm*khk*hca" at bounding box center [539, 304] width 99 height 53
copy code "AWQ4qmg2wfm*khk*hca"
drag, startPoint x: 282, startPoint y: 328, endPoint x: 376, endPoint y: 4, distance: 337.5
click at [305, 325] on td "https://enterprise.telus.com/store/corp-finninginternational-inc" at bounding box center [345, 304] width 81 height 53
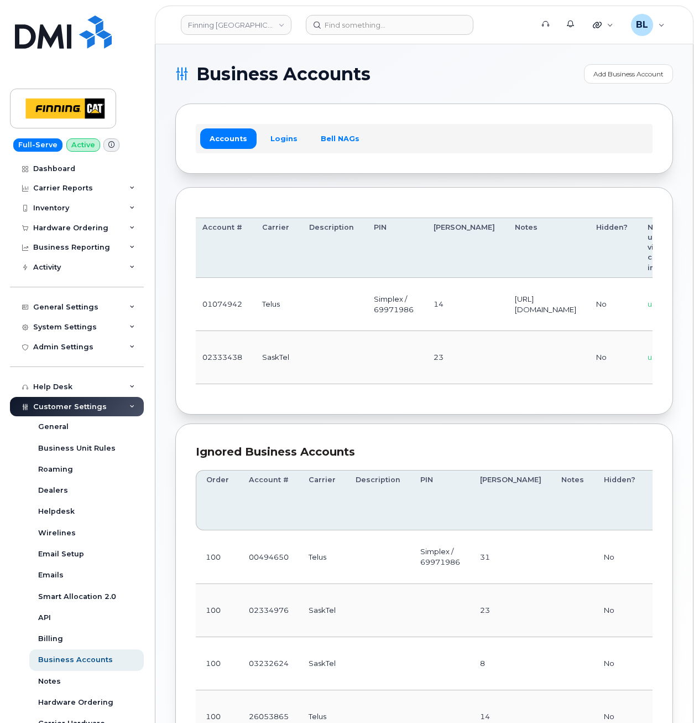
drag, startPoint x: 386, startPoint y: 344, endPoint x: 586, endPoint y: 362, distance: 200.6
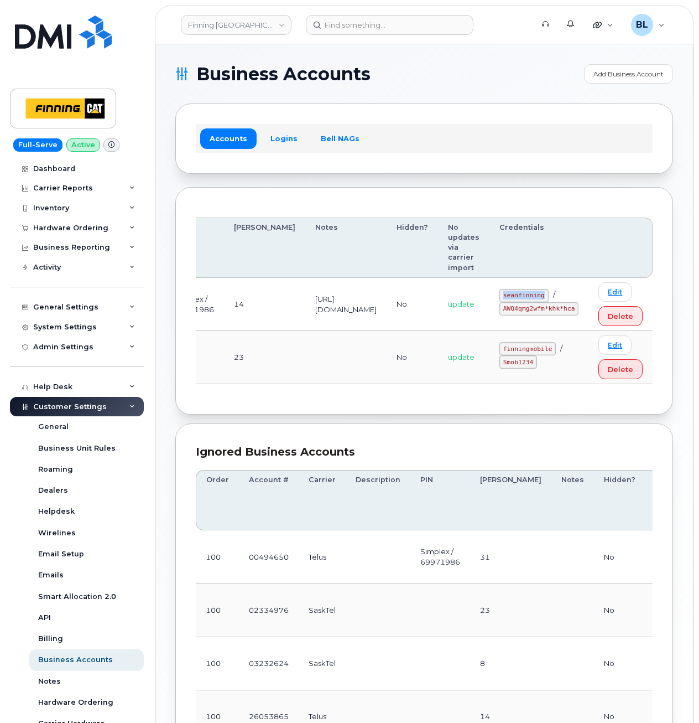
drag, startPoint x: 502, startPoint y: 292, endPoint x: 551, endPoint y: 297, distance: 48.4
click at [551, 297] on td "seanfinning / AWQ4qmg2wfm*khk*hca" at bounding box center [539, 304] width 99 height 53
copy code "seanfinning"
drag, startPoint x: 247, startPoint y: 339, endPoint x: 426, endPoint y: 327, distance: 179.2
click at [305, 337] on td at bounding box center [345, 357] width 81 height 53
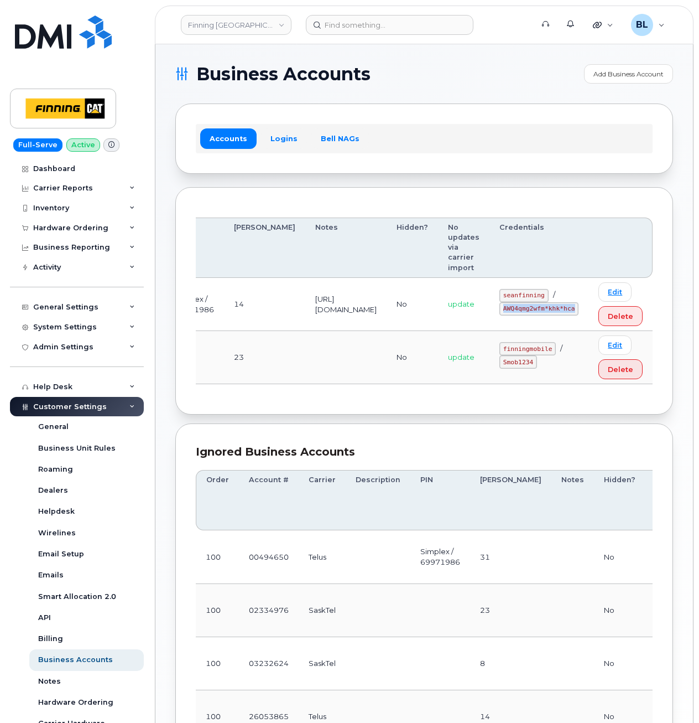
drag, startPoint x: 505, startPoint y: 305, endPoint x: 583, endPoint y: 313, distance: 79.0
click at [583, 313] on td "seanfinning / AWQ4qmg2wfm*khk*hca" at bounding box center [539, 304] width 99 height 53
copy code "AWQ4qmg2wfm*khk*hca"
click at [377, 264] on th "Notes" at bounding box center [345, 247] width 81 height 60
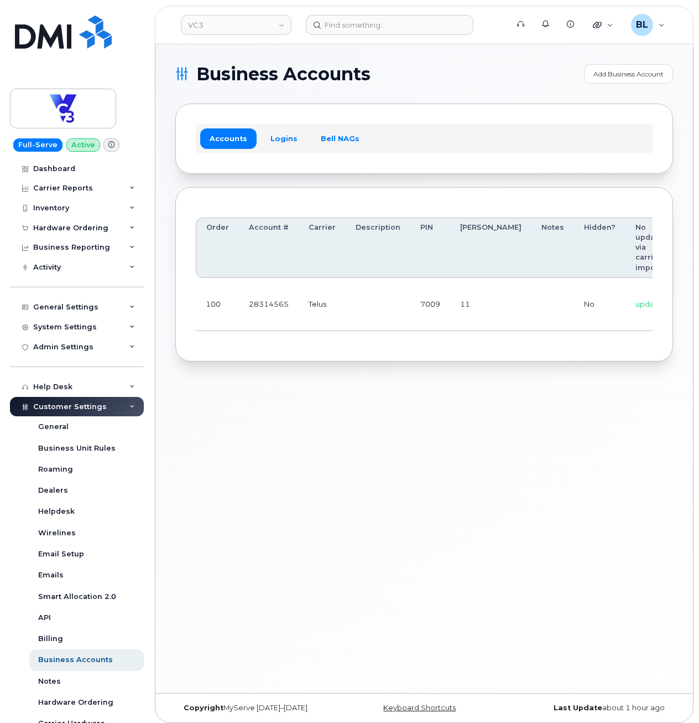
scroll to position [0, 123]
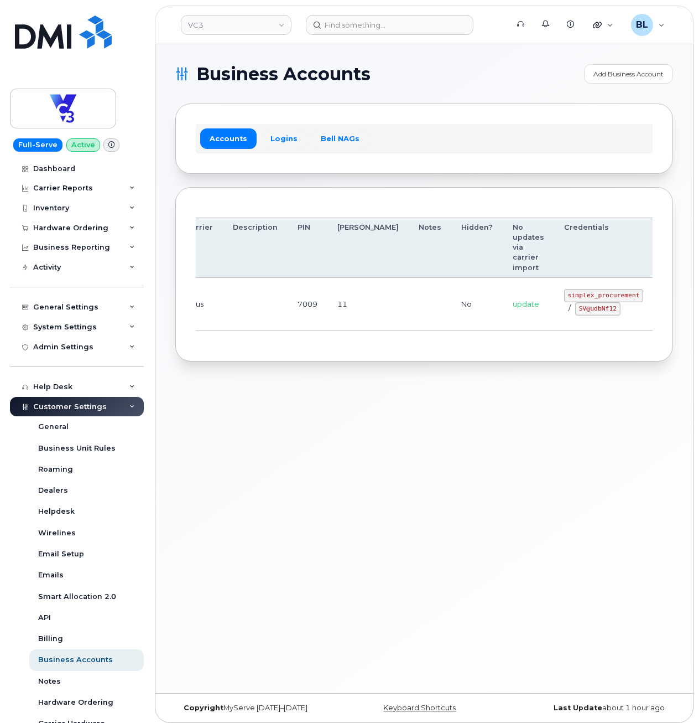
drag, startPoint x: 315, startPoint y: 288, endPoint x: 610, endPoint y: 303, distance: 295.9
drag, startPoint x: 507, startPoint y: 293, endPoint x: 577, endPoint y: 296, distance: 69.8
click at [577, 296] on td "simplex_procurement / SV@udbNf12" at bounding box center [603, 304] width 99 height 53
copy code "simplex_procurement"
drag, startPoint x: 519, startPoint y: 312, endPoint x: 557, endPoint y: 310, distance: 38.8
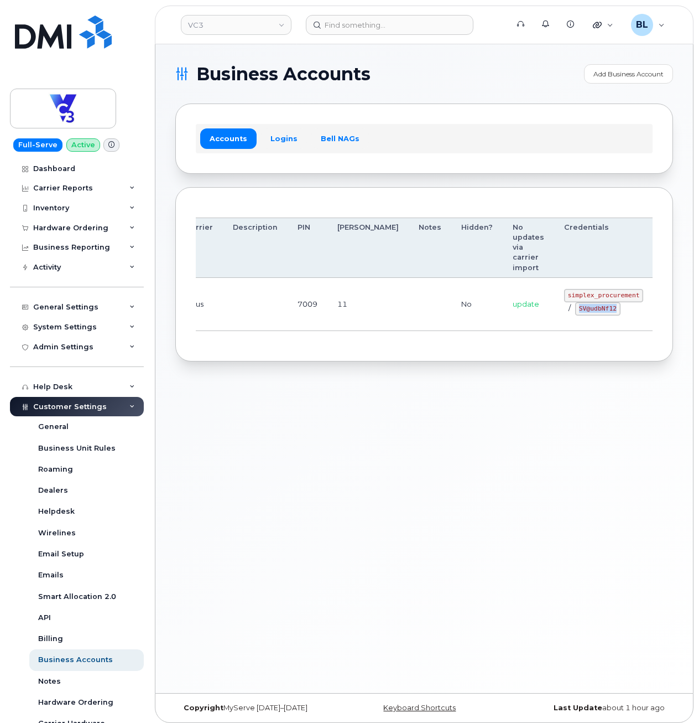
click at [576, 310] on code "SV@udbNf12" at bounding box center [598, 308] width 45 height 13
copy code "SV@udbNf12"
drag, startPoint x: 457, startPoint y: 577, endPoint x: 378, endPoint y: 86, distance: 497.7
click at [308, 391] on div "Business Accounts Add Business Account Accounts Logins Bell NAGs Order Account …" at bounding box center [424, 368] width 538 height 649
